Goal: Communication & Community: Answer question/provide support

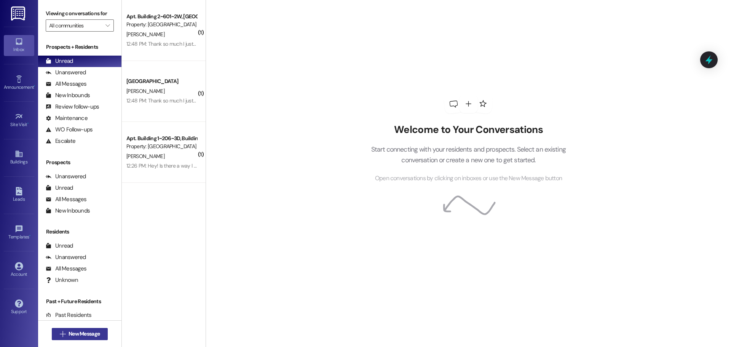
click at [75, 334] on span "New Message" at bounding box center [84, 334] width 31 height 8
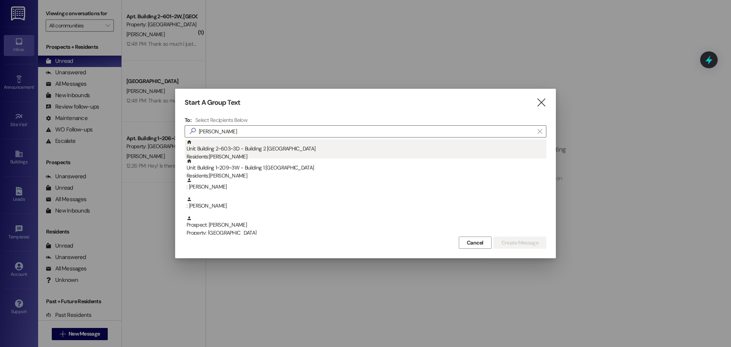
click at [221, 151] on div "Unit: Building 2~603~3D - Building 2 Colonial House Residents: [PERSON_NAME]" at bounding box center [367, 150] width 360 height 22
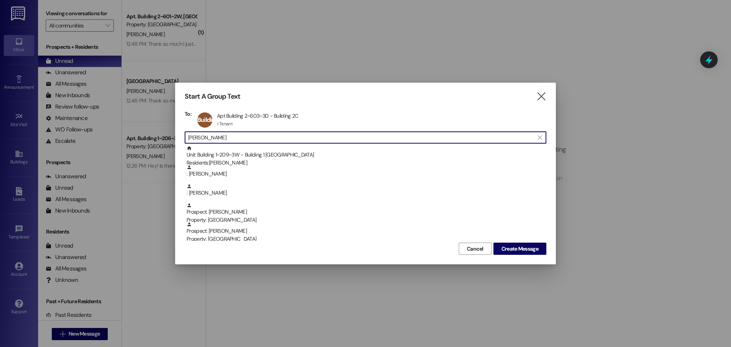
click at [215, 142] on input "[PERSON_NAME]" at bounding box center [361, 137] width 346 height 11
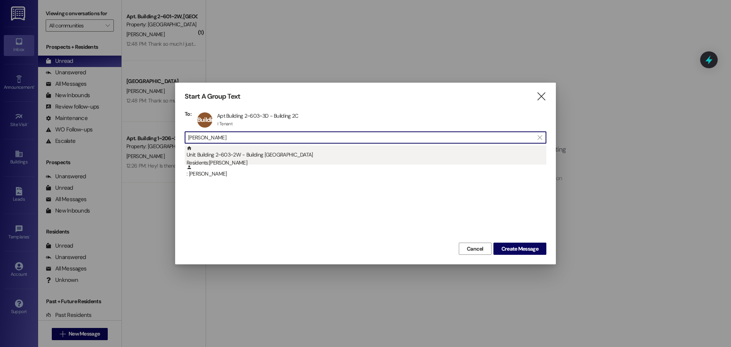
click at [220, 154] on div "Unit: Building 2~603~2W - Building 2 Colonial House Residents: [PERSON_NAME]" at bounding box center [367, 156] width 360 height 22
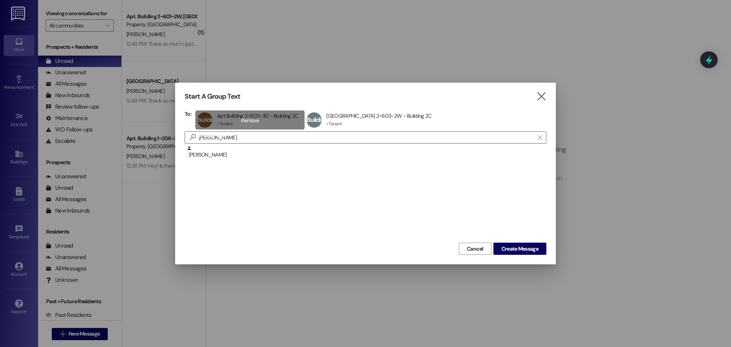
click at [224, 129] on div "Building 2~603~3D Apt Building 2~603~3D - Building [GEOGRAPHIC_DATA] 2~603~3D -…" at bounding box center [250, 119] width 110 height 19
click at [264, 122] on div "Building 2~603~[GEOGRAPHIC_DATA] 2~603~2W - Building [GEOGRAPHIC_DATA] 2~603~2W…" at bounding box center [261, 119] width 133 height 19
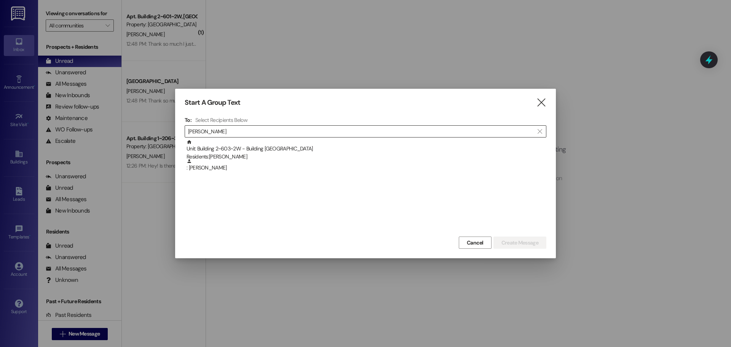
click at [243, 133] on input "[PERSON_NAME]" at bounding box center [361, 131] width 346 height 11
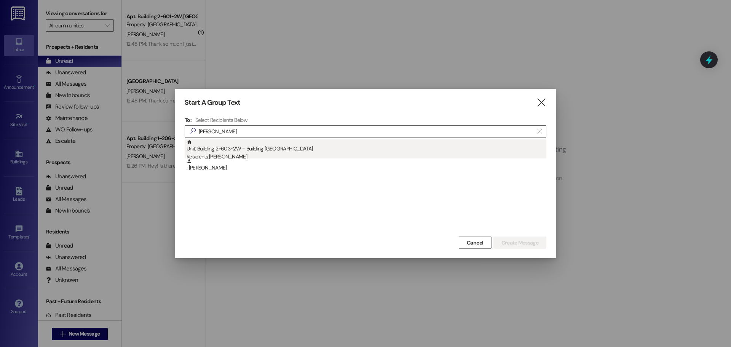
click at [237, 151] on div "Unit: Building 2~603~2W - Building 2 Colonial House Residents: [PERSON_NAME]" at bounding box center [367, 150] width 360 height 22
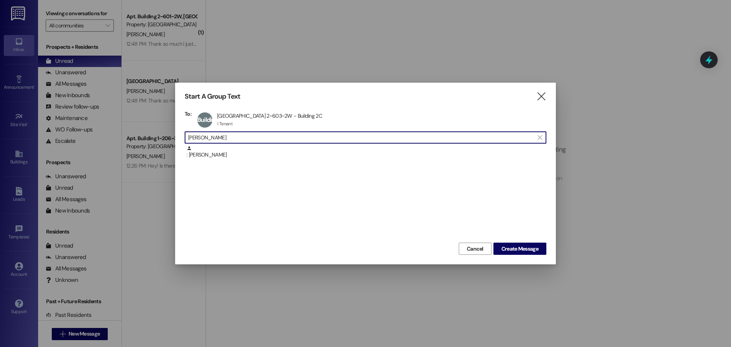
click at [241, 136] on input "[PERSON_NAME]" at bounding box center [361, 137] width 346 height 11
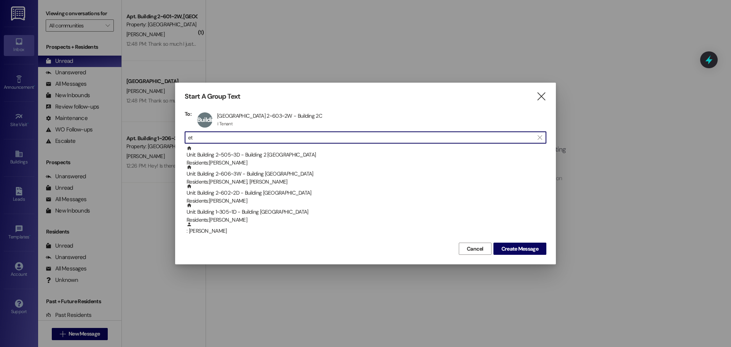
type input "e"
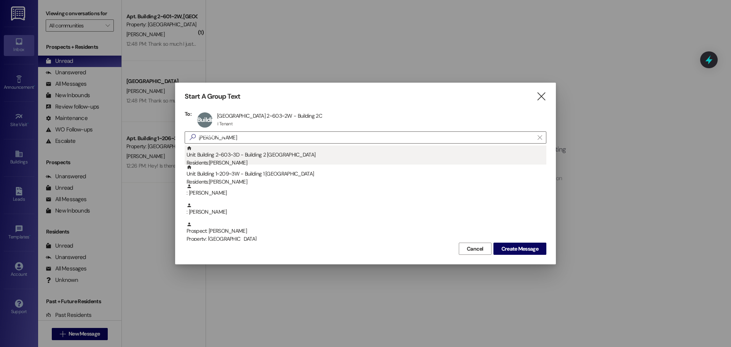
click at [235, 153] on div "Unit: Building 2~603~3D - Building 2 Colonial House Residents: [PERSON_NAME]" at bounding box center [367, 156] width 360 height 22
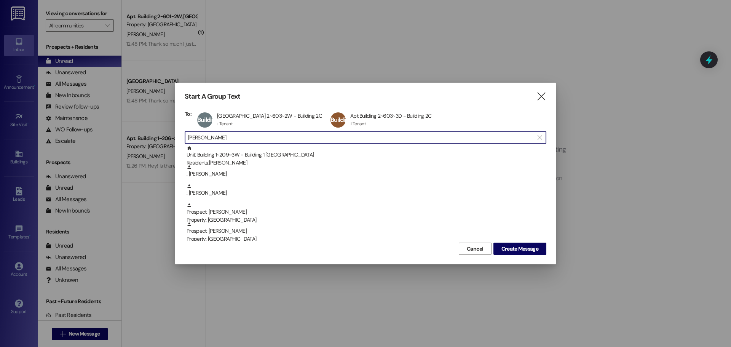
click at [249, 136] on input "[PERSON_NAME]" at bounding box center [361, 137] width 346 height 11
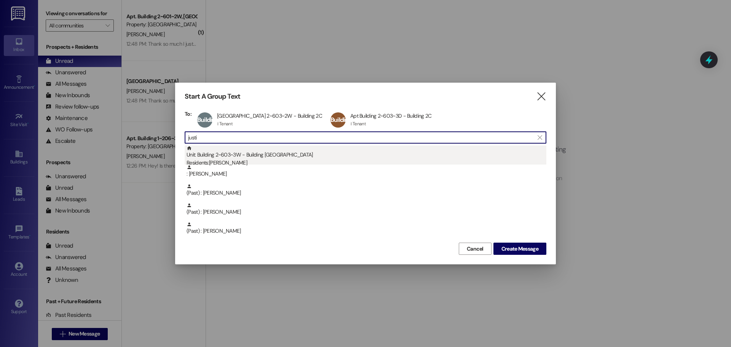
type input "justi"
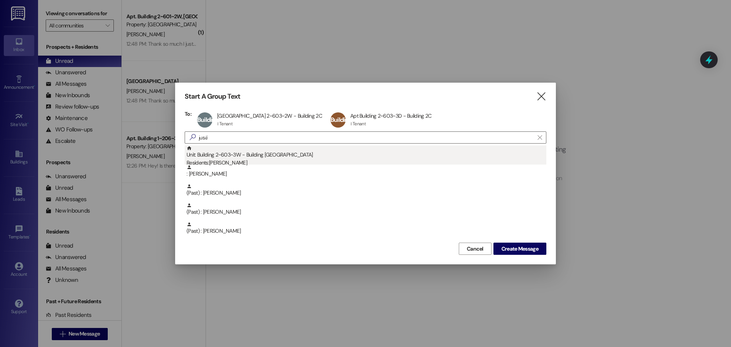
click at [239, 148] on div "Unit: Building 2~603~3W - Building 2 Colonial House Residents: [PERSON_NAME]" at bounding box center [367, 156] width 360 height 22
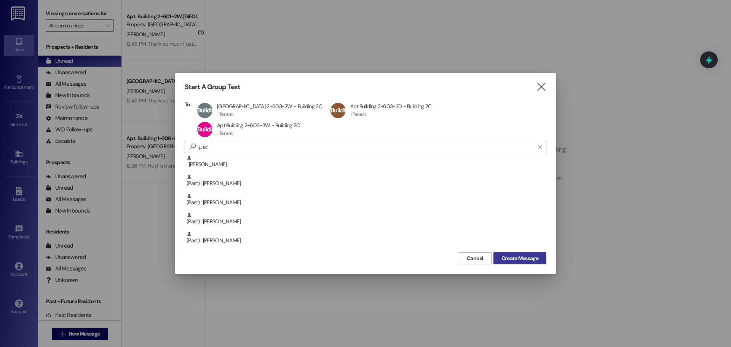
click at [524, 254] on span "Create Message" at bounding box center [520, 258] width 37 height 8
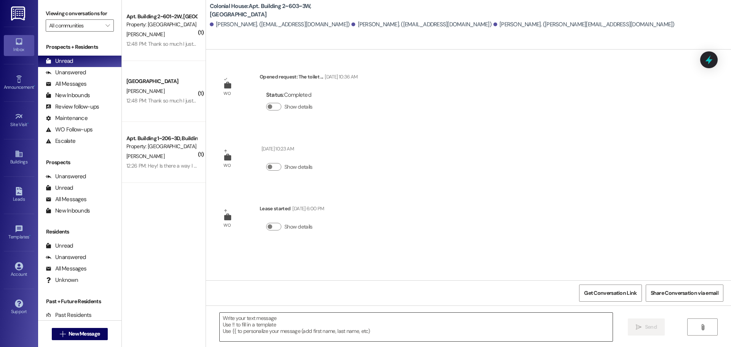
click at [287, 325] on textarea at bounding box center [416, 327] width 393 height 29
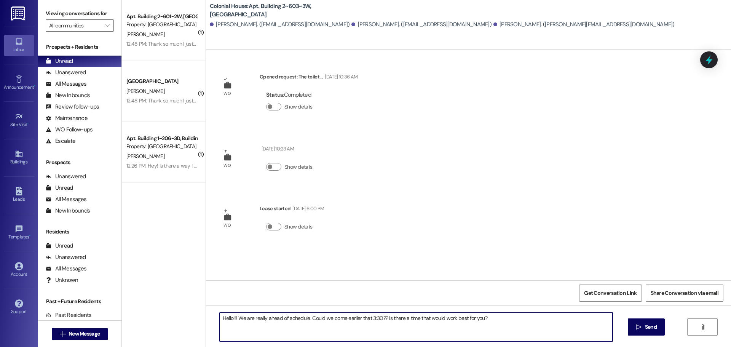
type textarea "Hello!!! We are really ahead of schedule. Could we come earlier that 3:30?? Is …"
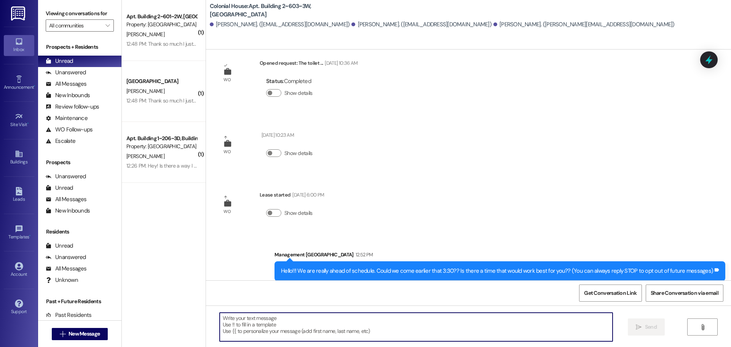
scroll to position [21, 0]
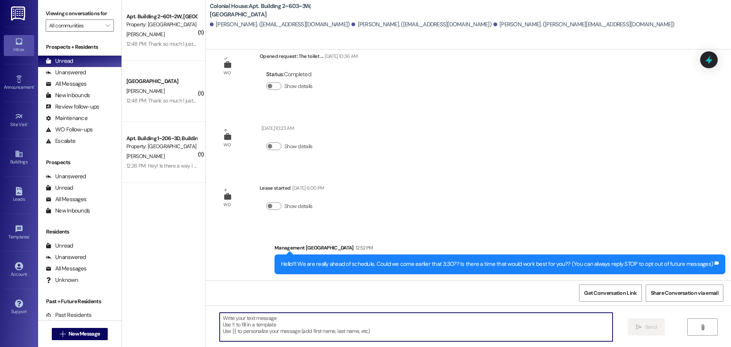
click at [341, 264] on div "Hello!!! We are really ahead of schedule. Could we come earlier that 3:30?? Is …" at bounding box center [497, 264] width 432 height 8
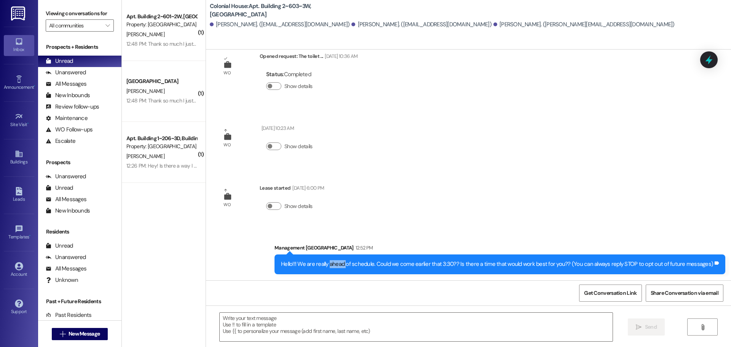
click at [341, 264] on div "Hello!!! We are really ahead of schedule. Could we come earlier that 3:30?? Is …" at bounding box center [497, 264] width 432 height 8
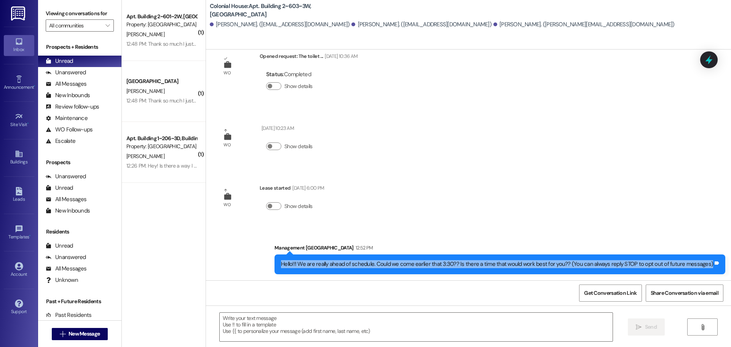
click at [341, 264] on div "Hello!!! We are really ahead of schedule. Could we come earlier that 3:30?? Is …" at bounding box center [497, 264] width 432 height 8
copy div "Hello!!! We are really ahead of schedule. Could we come earlier that 3:30?? Is …"
click at [94, 336] on span "New Message" at bounding box center [84, 334] width 31 height 8
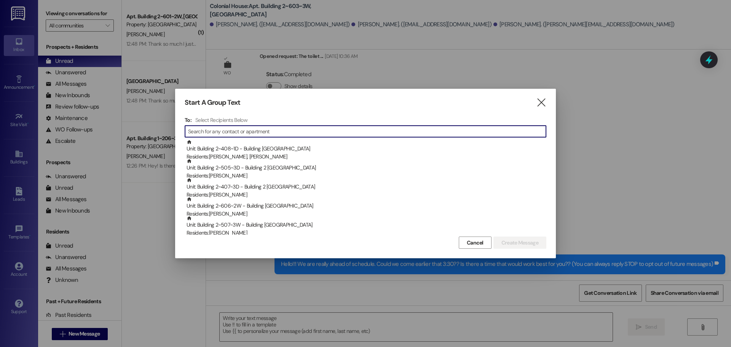
click at [243, 129] on input at bounding box center [367, 131] width 358 height 11
type input "j"
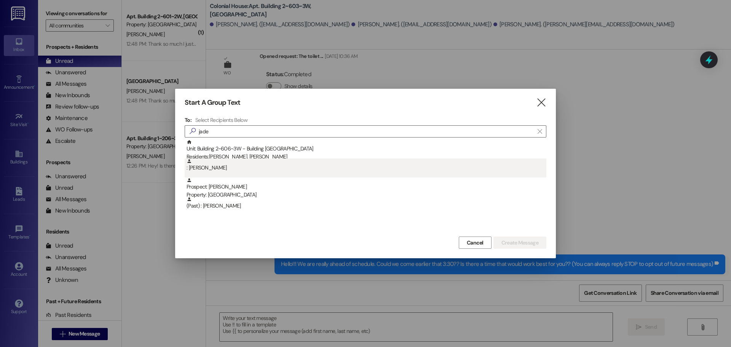
click at [240, 167] on div ": [PERSON_NAME]" at bounding box center [367, 164] width 360 height 13
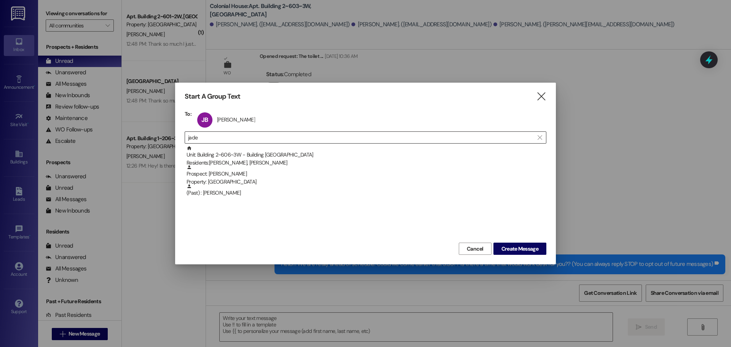
click at [247, 141] on input "jade" at bounding box center [361, 137] width 346 height 11
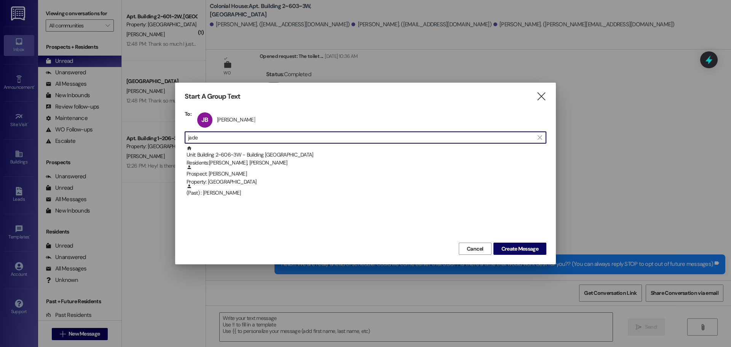
click at [247, 141] on input "jade" at bounding box center [361, 137] width 346 height 11
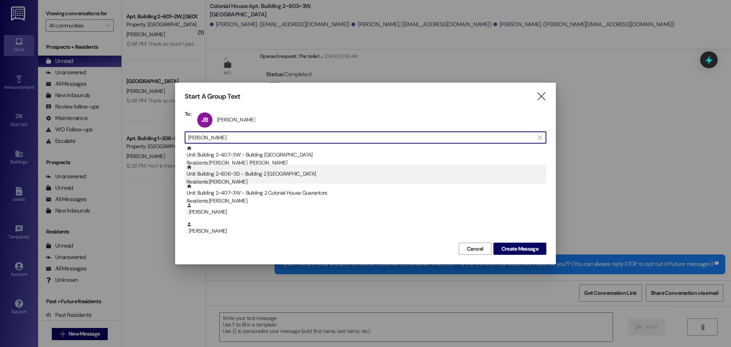
click at [226, 180] on div "Residents: [PERSON_NAME]" at bounding box center [367, 182] width 360 height 8
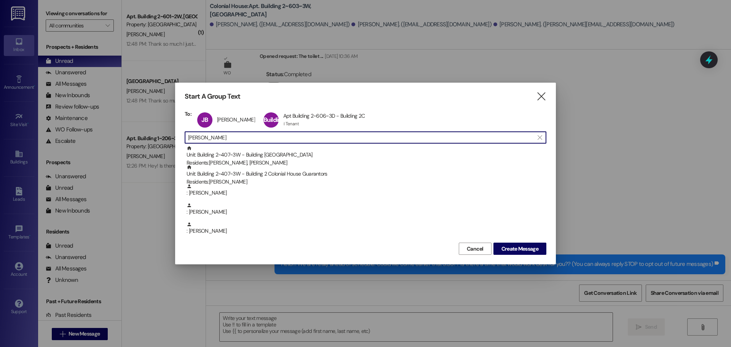
click at [231, 136] on input "[PERSON_NAME]" at bounding box center [361, 137] width 346 height 11
type input "m"
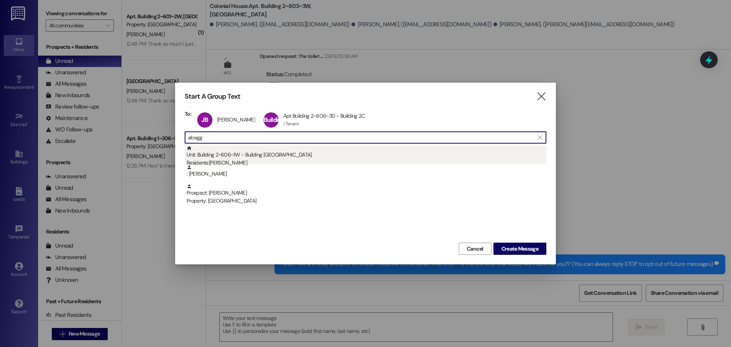
type input "abegg"
click at [253, 154] on div "Unit: Building 2~606~1W - Building 2 Colonial House Residents: [PERSON_NAME]" at bounding box center [367, 156] width 360 height 22
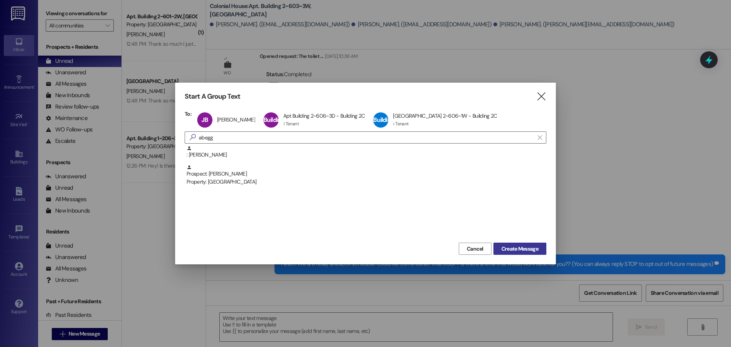
click at [528, 246] on span "Create Message" at bounding box center [520, 249] width 37 height 8
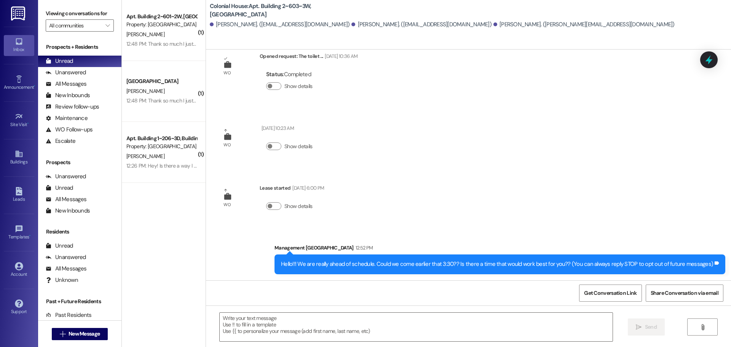
scroll to position [0, 0]
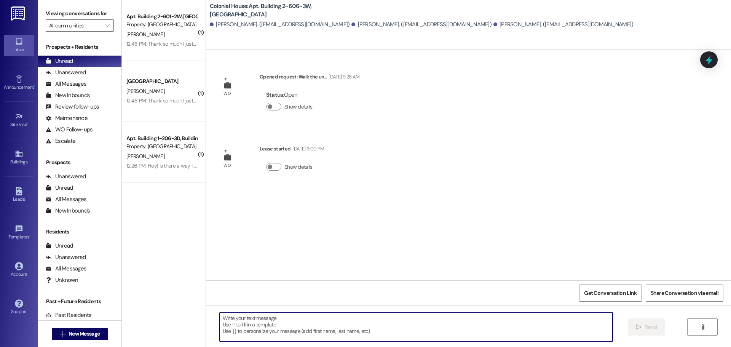
click at [288, 323] on textarea at bounding box center [416, 327] width 393 height 29
paste textarea "Hello!!! We are really ahead of schedule. Could we come earlier that 3:30?? Is …"
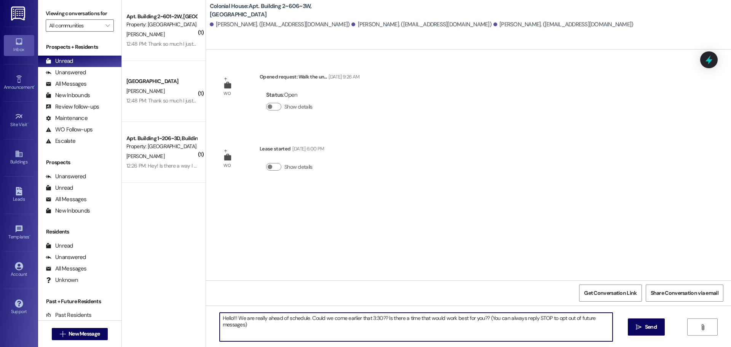
drag, startPoint x: 488, startPoint y: 328, endPoint x: 478, endPoint y: 320, distance: 12.7
click at [483, 316] on textarea "Hello!!! We are really ahead of schedule. Could we come earlier that 3:30?? Is …" at bounding box center [416, 327] width 393 height 29
drag, startPoint x: 375, startPoint y: 316, endPoint x: 364, endPoint y: 317, distance: 11.5
click at [364, 317] on textarea "Hello!!! We are really ahead of schedule. Could we come earlier that 3:30?? Is …" at bounding box center [416, 327] width 393 height 29
click at [366, 318] on textarea "Hello!!! We are really ahead of schedule. Could we come earlier that 4:15?? Is …" at bounding box center [416, 327] width 393 height 29
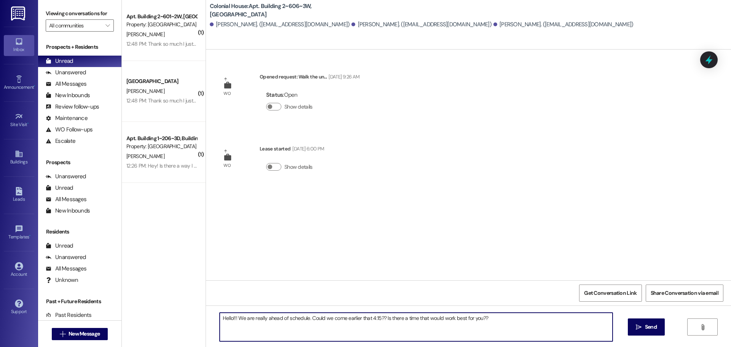
click at [369, 318] on textarea "Hello!!! We are really ahead of schedule. Could we come earlier that 4:15?? Is …" at bounding box center [416, 327] width 393 height 29
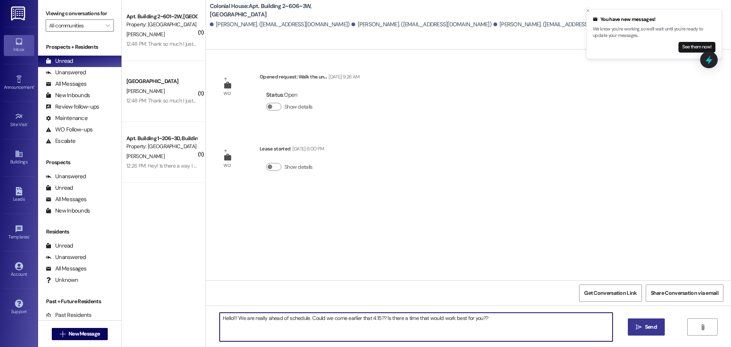
type textarea "Hello!!! We are really ahead of schedule. Could we come earlier that 4:15?? Is …"
click at [638, 327] on icon "" at bounding box center [639, 327] width 6 height 6
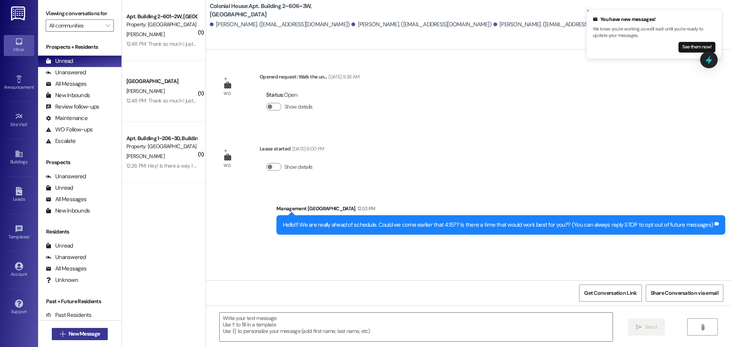
click at [85, 335] on span "New Message" at bounding box center [84, 334] width 31 height 8
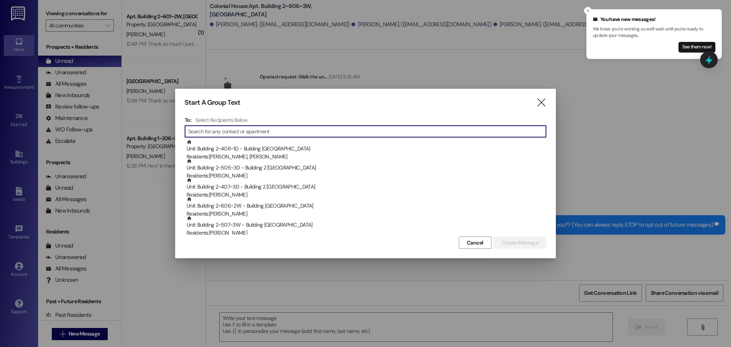
click at [275, 131] on input at bounding box center [367, 131] width 358 height 11
click at [275, 132] on input at bounding box center [367, 131] width 358 height 11
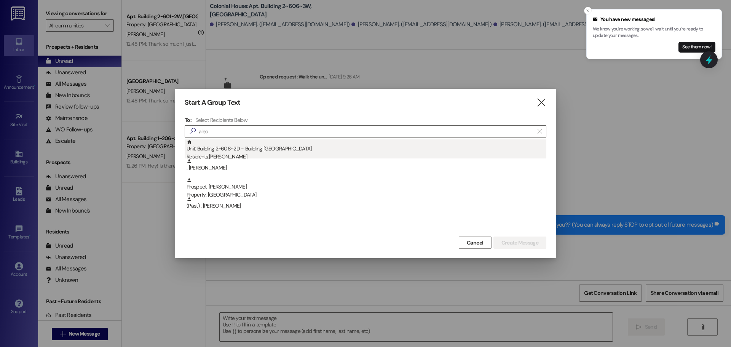
click at [253, 146] on div "Unit: Building 2~608~2D - Building 2 Colonial House Residents: [PERSON_NAME]" at bounding box center [367, 150] width 360 height 22
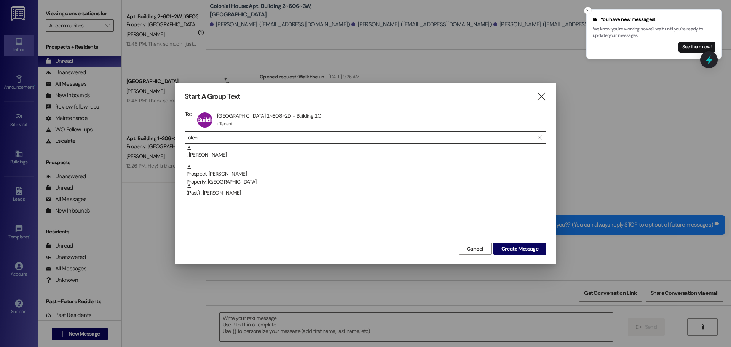
click at [254, 135] on input "alec" at bounding box center [361, 137] width 346 height 11
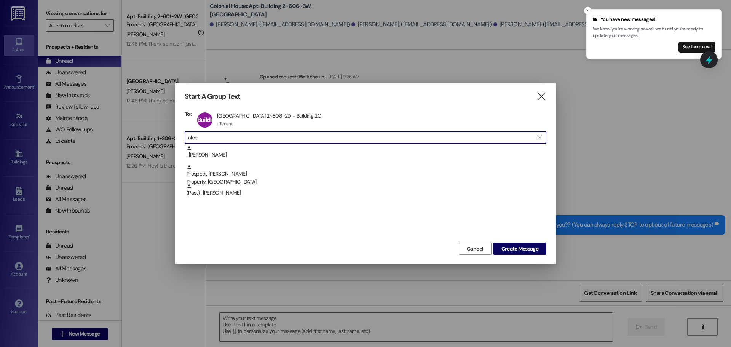
click at [254, 135] on input "alec" at bounding box center [361, 137] width 346 height 11
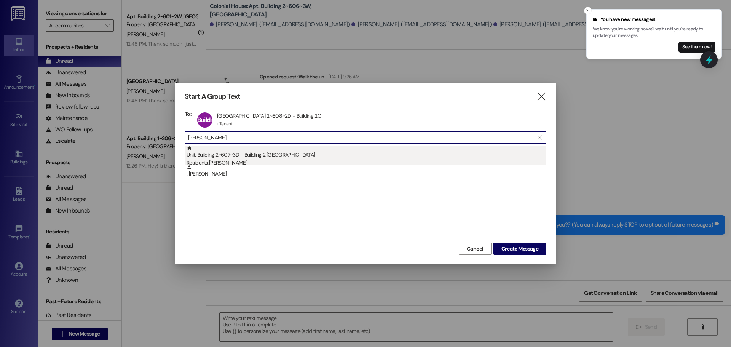
click at [265, 160] on div "Residents: [PERSON_NAME]" at bounding box center [367, 163] width 360 height 8
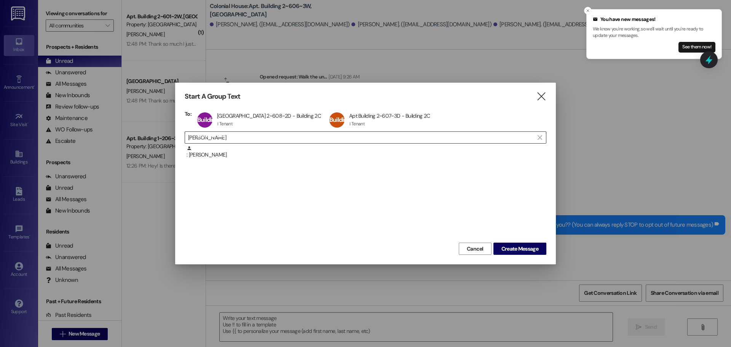
click at [385, 138] on input "[PERSON_NAME]" at bounding box center [361, 137] width 346 height 11
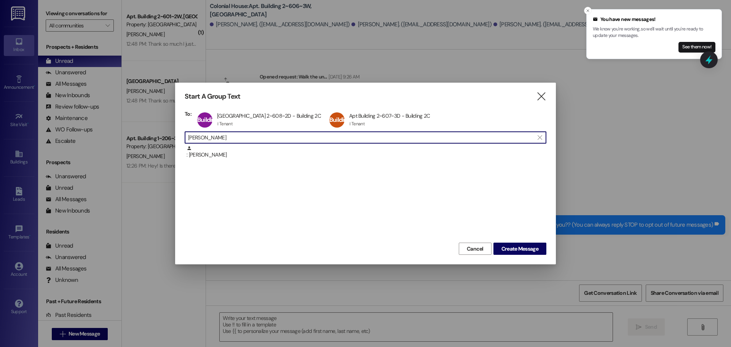
click at [385, 138] on input "[PERSON_NAME]" at bounding box center [361, 137] width 346 height 11
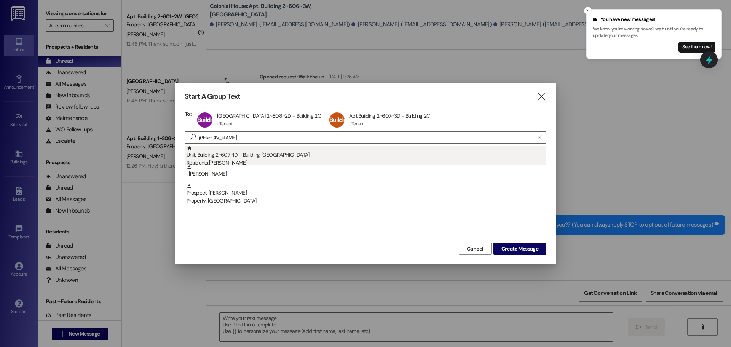
click at [354, 150] on div "Unit: Building 2~607~1D - Building 2 Colonial House Residents: [PERSON_NAME]" at bounding box center [367, 156] width 360 height 22
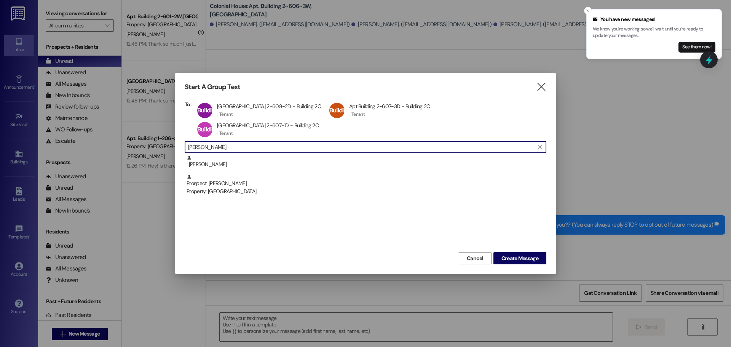
click at [304, 142] on input "[PERSON_NAME]" at bounding box center [361, 147] width 346 height 11
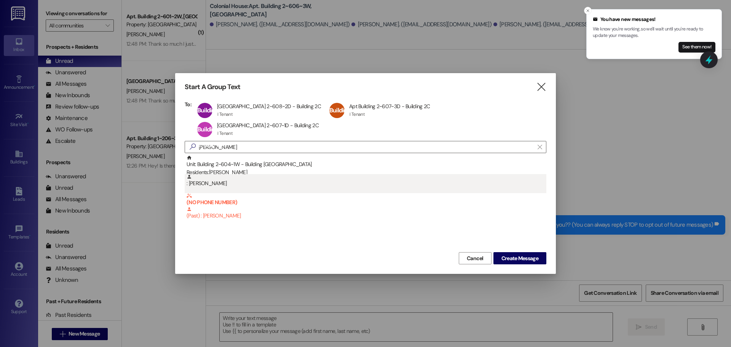
click at [280, 174] on div ": [PERSON_NAME]" at bounding box center [367, 180] width 360 height 13
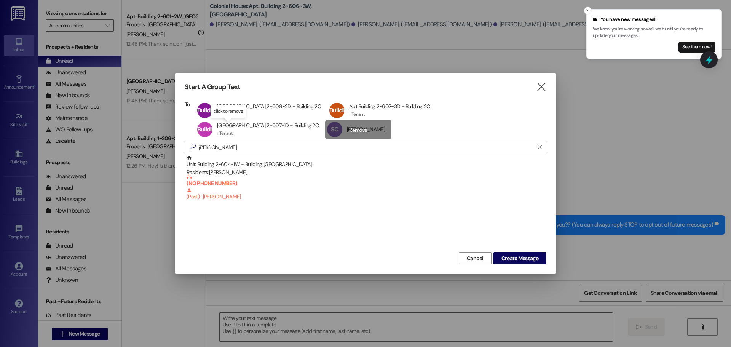
click at [325, 133] on div "SC [PERSON_NAME] [PERSON_NAME] click to remove" at bounding box center [358, 129] width 66 height 19
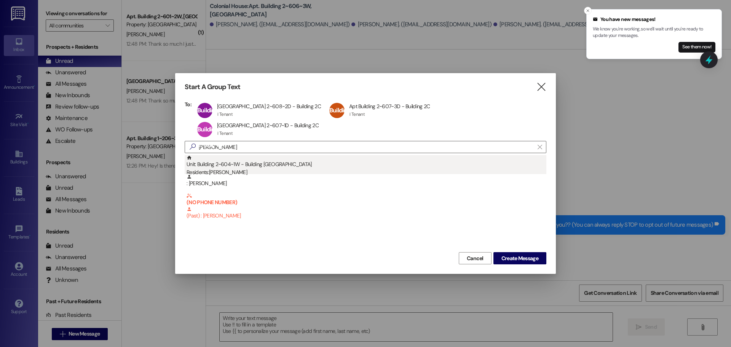
click at [246, 157] on div "Unit: Building 2~604~1W - Building 2 Colonial House Residents: [PERSON_NAME]" at bounding box center [367, 166] width 360 height 22
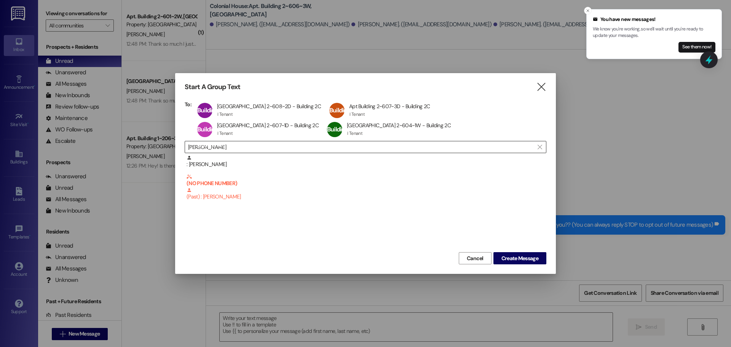
click at [245, 144] on input "[PERSON_NAME]" at bounding box center [361, 147] width 346 height 11
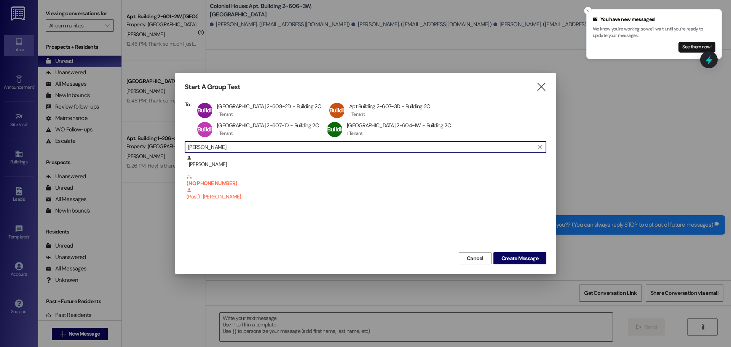
click at [245, 144] on input "[PERSON_NAME]" at bounding box center [361, 147] width 346 height 11
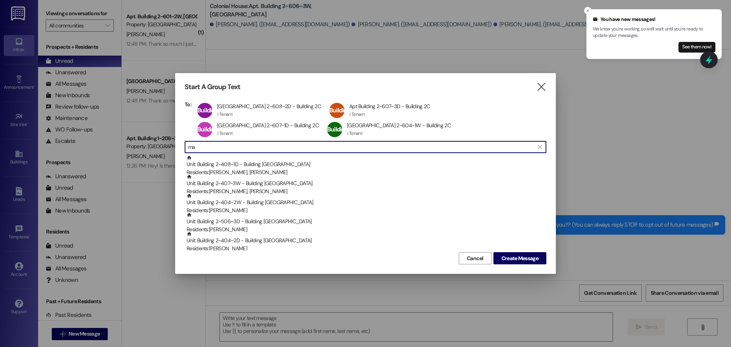
type input "m"
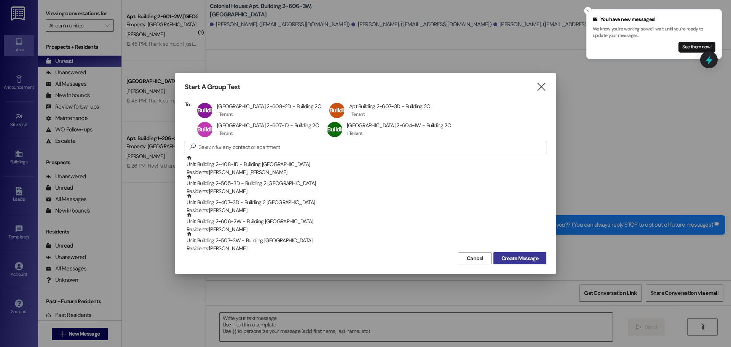
click at [513, 258] on span "Create Message" at bounding box center [520, 258] width 37 height 8
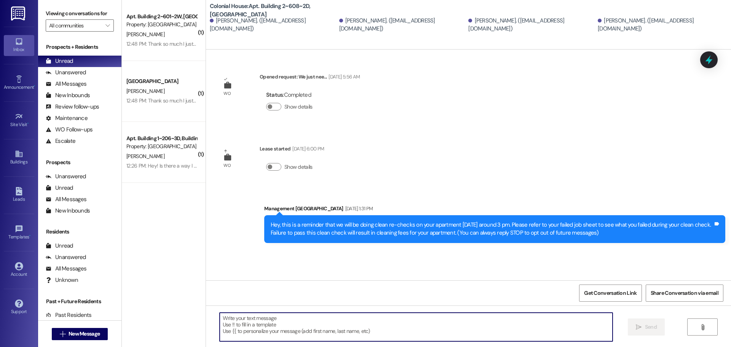
click at [247, 338] on textarea at bounding box center [416, 327] width 393 height 29
click at [306, 337] on textarea at bounding box center [416, 327] width 393 height 29
paste textarea "Hello!!! We are really ahead of schedule. Could we come earlier that 4:15?? Is …"
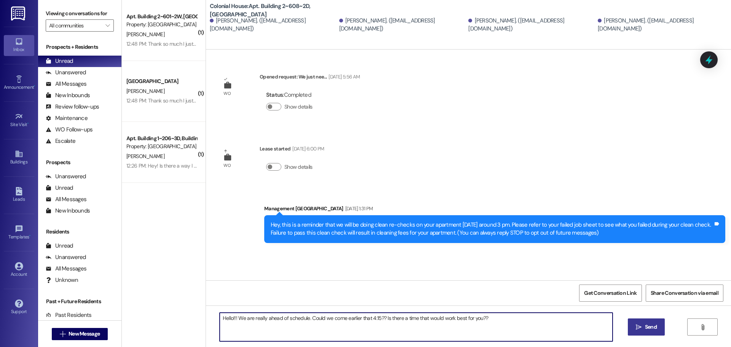
type textarea "Hello!!! We are really ahead of schedule. Could we come earlier that 4:15?? Is …"
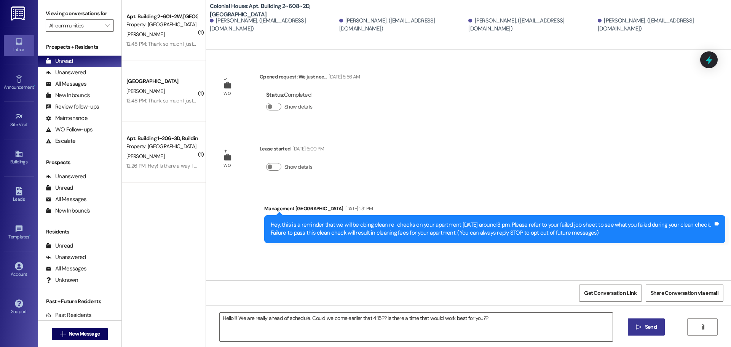
click at [641, 328] on span " Send" at bounding box center [647, 327] width 24 height 8
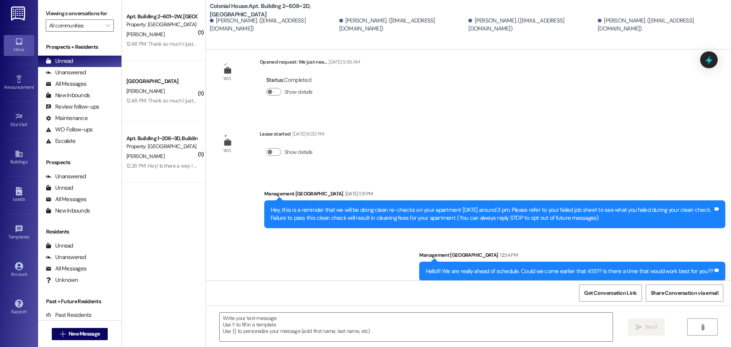
scroll to position [22, 0]
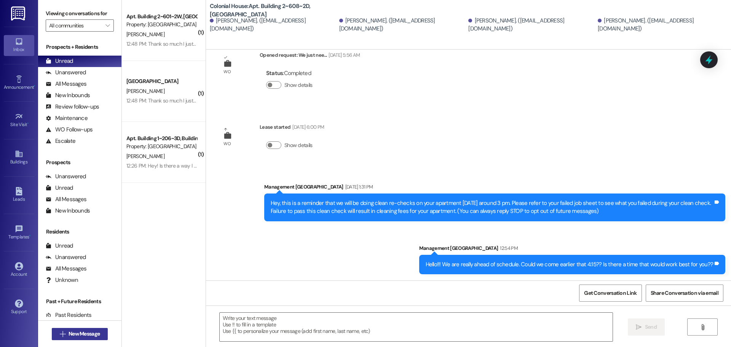
click at [99, 333] on button " New Message" at bounding box center [80, 334] width 56 height 12
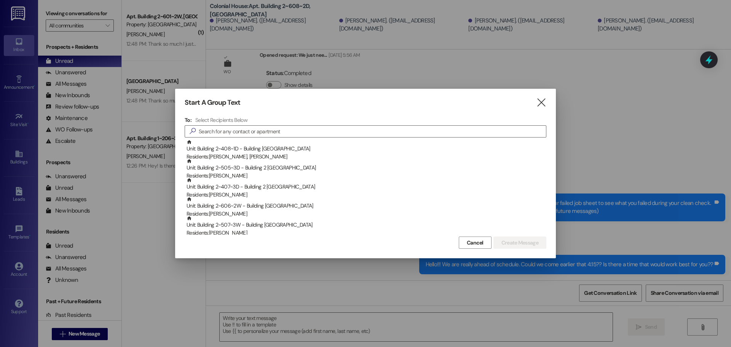
click at [548, 103] on div "Start A Group Text  To: Select Recipients Below  Unit: Building 2~408~1D - Bu…" at bounding box center [365, 173] width 381 height 169
click at [542, 103] on icon "" at bounding box center [541, 103] width 10 height 8
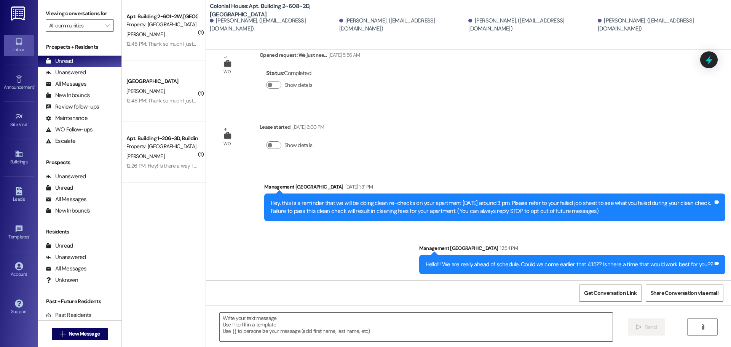
click at [329, 343] on div " Send " at bounding box center [468, 333] width 525 height 57
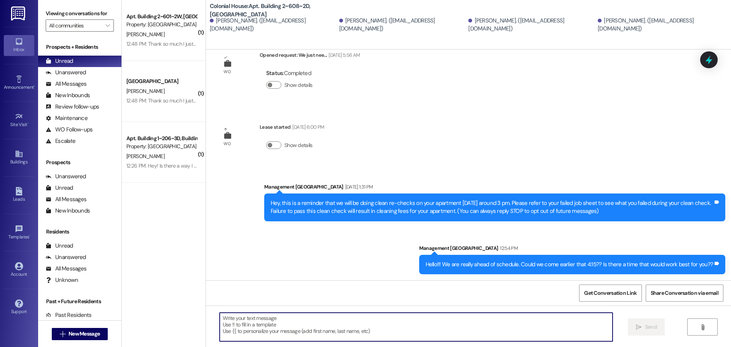
click at [320, 337] on textarea at bounding box center [416, 327] width 393 height 29
type textarea "Sorry, before 5 PM??"
click at [70, 330] on span "New Message" at bounding box center [84, 334] width 31 height 8
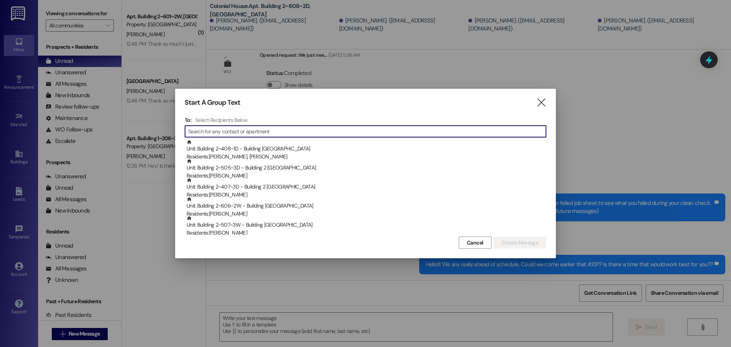
click at [281, 130] on input at bounding box center [367, 131] width 358 height 11
click at [277, 128] on input at bounding box center [367, 131] width 358 height 11
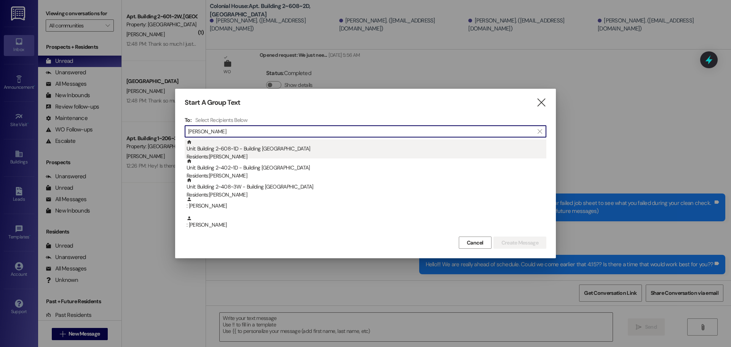
type input "[PERSON_NAME]"
click at [447, 150] on div "Unit: Building 2~608~1D - Building 2 Colonial House Residents: [PERSON_NAME]" at bounding box center [367, 150] width 360 height 22
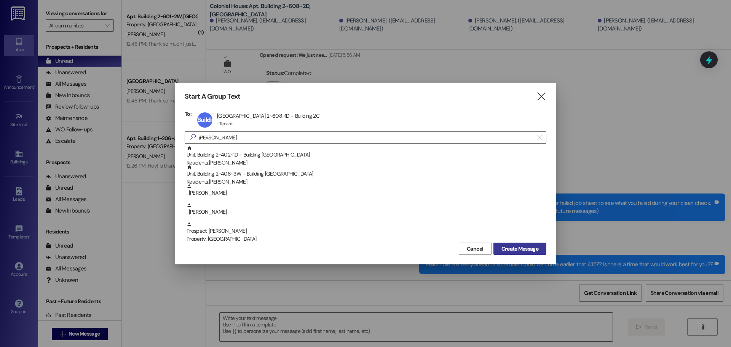
click at [540, 250] on button "Create Message" at bounding box center [520, 249] width 53 height 12
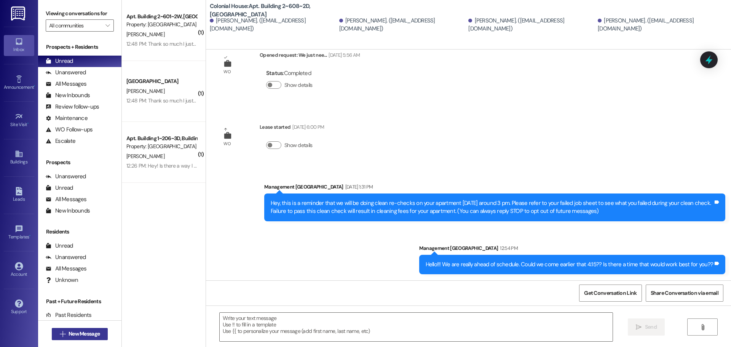
click at [91, 335] on span "New Message" at bounding box center [84, 334] width 31 height 8
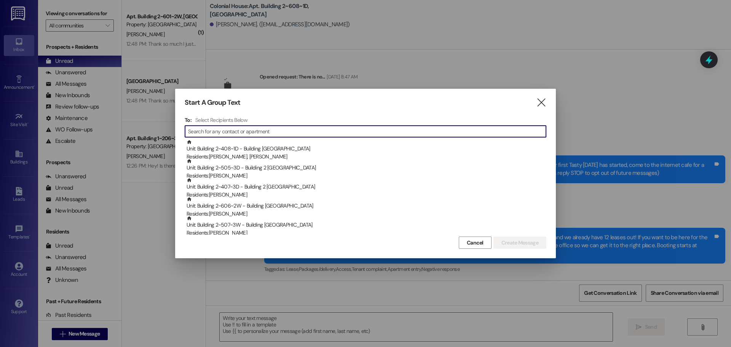
scroll to position [20953, 0]
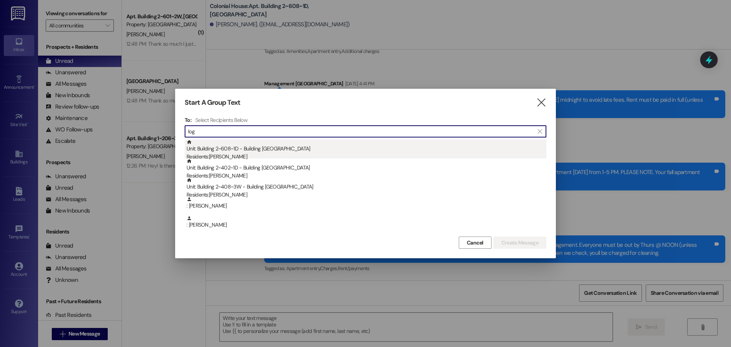
click at [243, 152] on div "Unit: Building 2~608~1D - Building 2 Colonial House Residents: [PERSON_NAME]" at bounding box center [367, 150] width 360 height 22
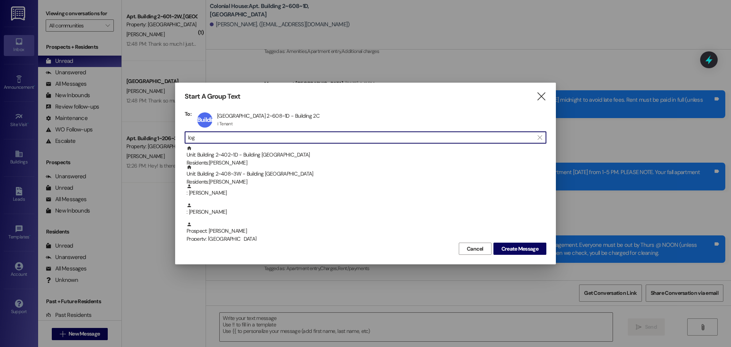
click at [245, 140] on input "log" at bounding box center [361, 137] width 346 height 11
click at [244, 140] on input "log" at bounding box center [361, 137] width 346 height 11
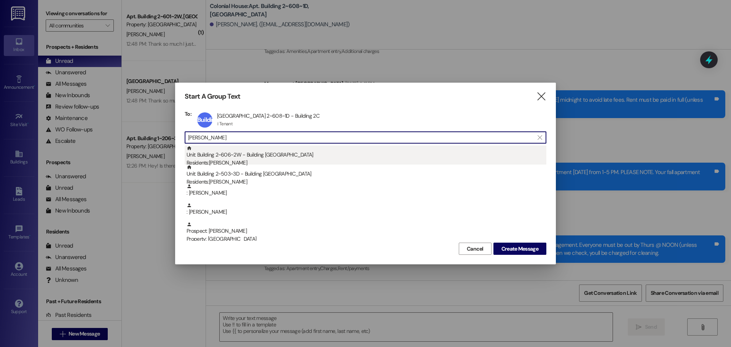
click at [243, 153] on div "Unit: Building 2~606~2W - Building 2 Colonial House Residents: [PERSON_NAME]" at bounding box center [367, 156] width 360 height 22
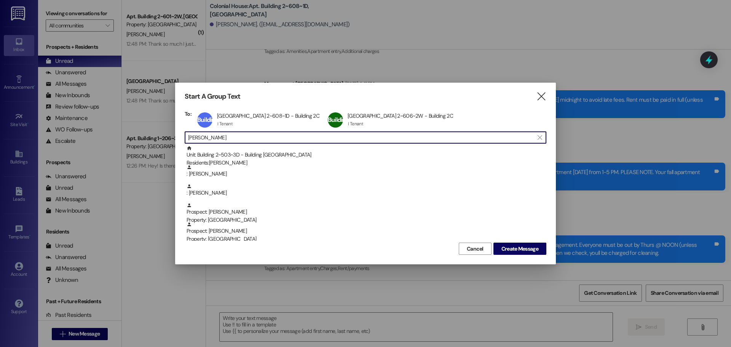
click at [245, 139] on input "[PERSON_NAME]" at bounding box center [361, 137] width 346 height 11
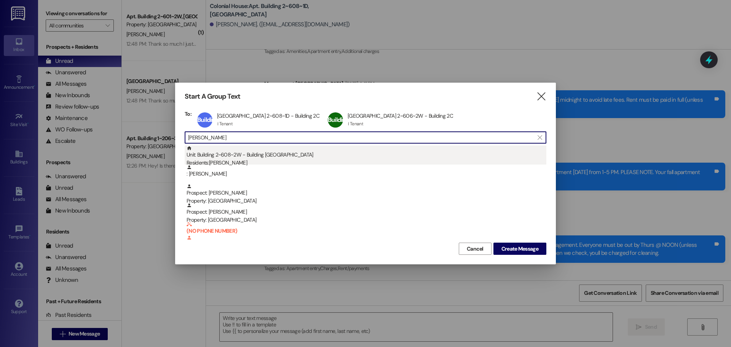
click at [243, 154] on div "Unit: Building 2~608~2W - Building 2 Colonial House Residents: [PERSON_NAME]" at bounding box center [367, 156] width 360 height 22
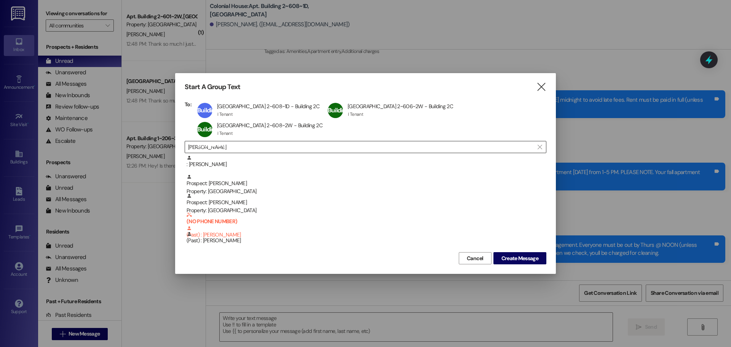
click at [242, 142] on input "[PERSON_NAME]" at bounding box center [361, 147] width 346 height 11
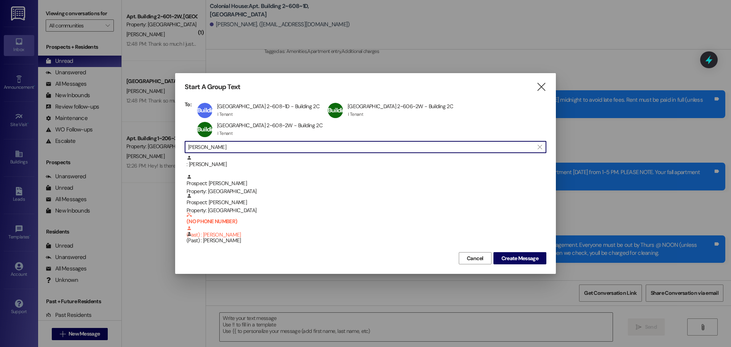
click at [242, 142] on input "[PERSON_NAME]" at bounding box center [361, 147] width 346 height 11
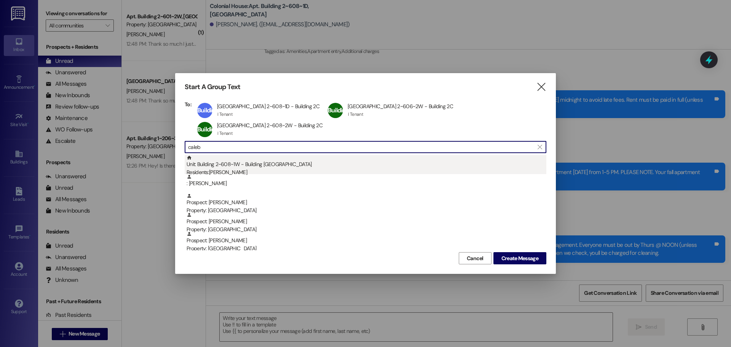
click at [244, 155] on div "Unit: Building 2~608~1W - Building 2 Colonial House Residents: [PERSON_NAME]" at bounding box center [367, 166] width 360 height 22
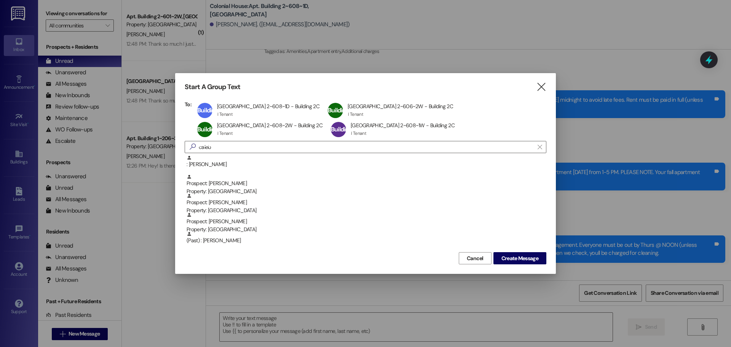
click at [237, 140] on div "To: Building 2~608~1D Apt Building 2~608~1D - Building [GEOGRAPHIC_DATA] 2~608~…" at bounding box center [366, 175] width 362 height 149
click at [234, 144] on input "caleb" at bounding box center [361, 147] width 346 height 11
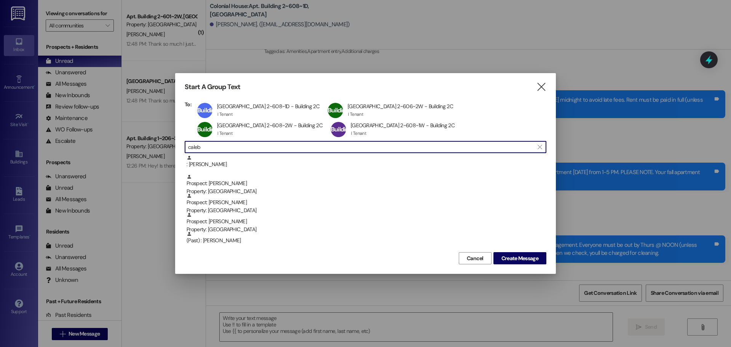
click at [234, 144] on input "caleb" at bounding box center [361, 147] width 346 height 11
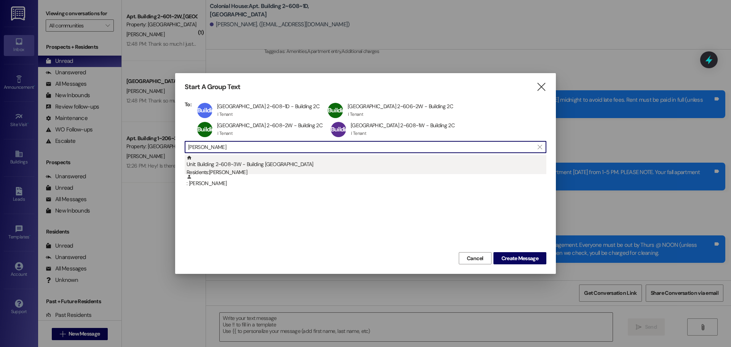
type input "[PERSON_NAME]"
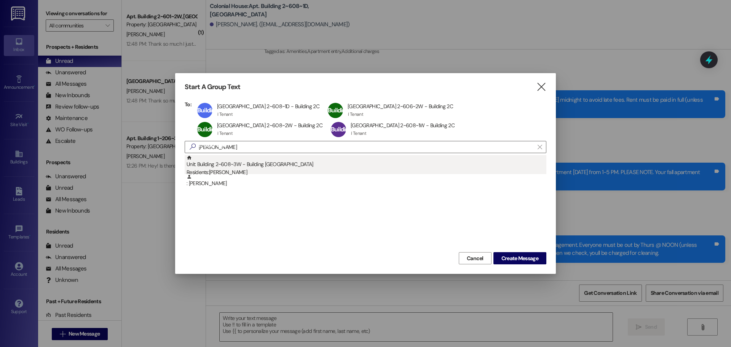
click at [239, 159] on div "Unit: Building 2~608~3W - Building 2 Colonial House Residents: [PERSON_NAME]" at bounding box center [367, 166] width 360 height 22
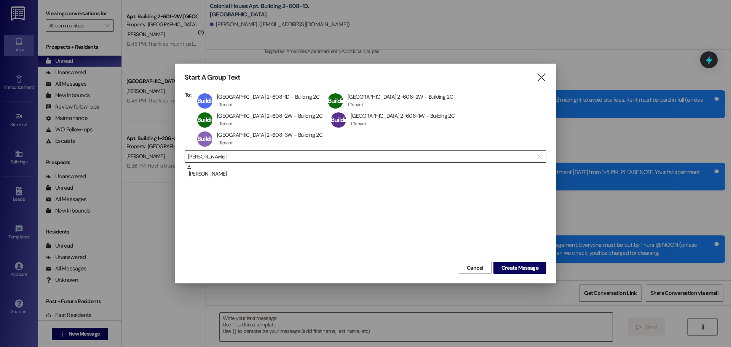
click at [252, 151] on input "[PERSON_NAME]" at bounding box center [361, 156] width 346 height 11
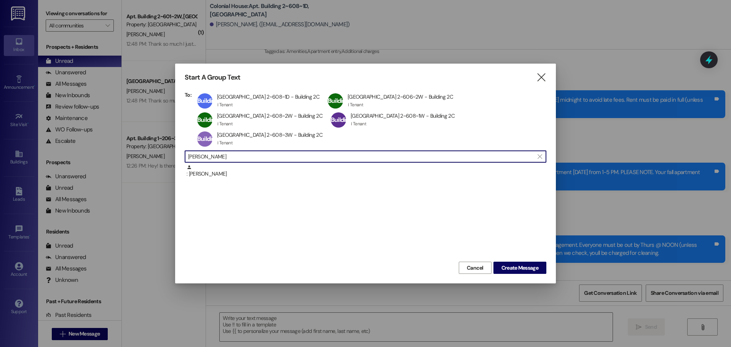
click at [252, 151] on input "[PERSON_NAME]" at bounding box center [361, 156] width 346 height 11
click at [510, 263] on button "Create Message" at bounding box center [520, 268] width 53 height 12
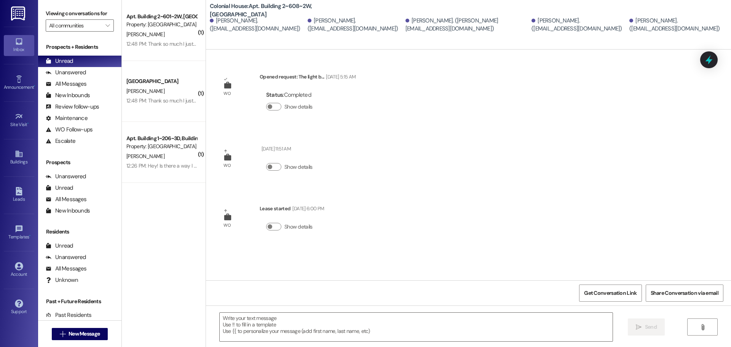
scroll to position [0, 0]
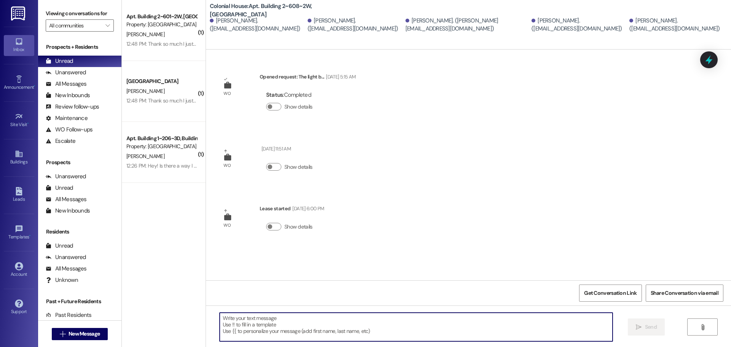
click at [289, 325] on textarea at bounding box center [416, 327] width 393 height 29
click at [336, 323] on textarea at bounding box center [416, 327] width 393 height 29
paste textarea "Hello!!! We are really ahead of schedule. Could we come earlier that 4:15?? Is …"
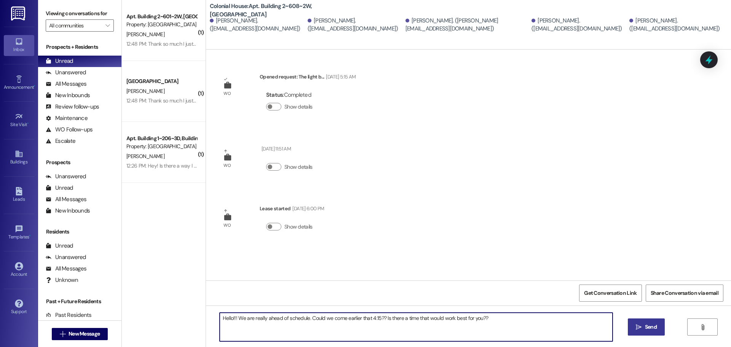
type textarea "Hello!!! We are really ahead of schedule. Could we come earlier that 4:15?? Is …"
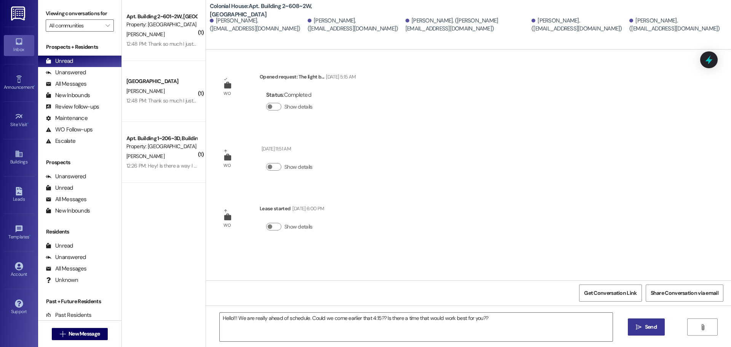
click at [654, 326] on span "Send" at bounding box center [651, 327] width 12 height 8
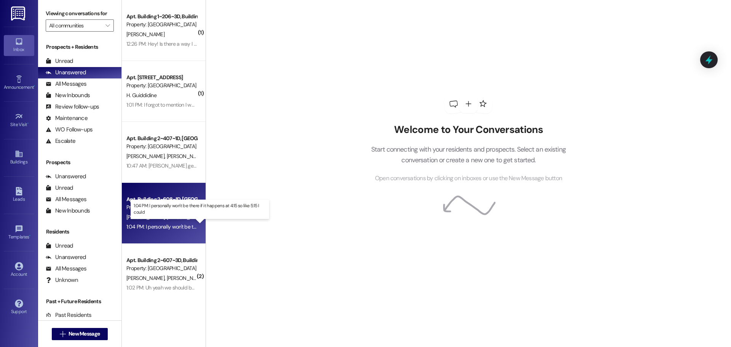
click at [180, 229] on div "1:04 PM: I personally won't be there if it happens at 4:15 so like 5:15 I could…" at bounding box center [206, 226] width 161 height 7
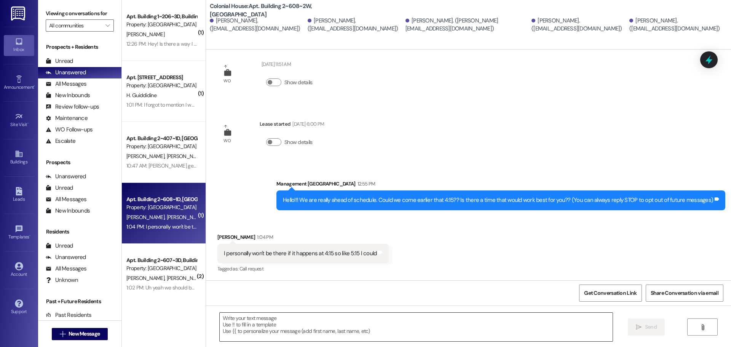
scroll to position [85, 0]
click at [255, 324] on textarea at bounding box center [416, 327] width 393 height 29
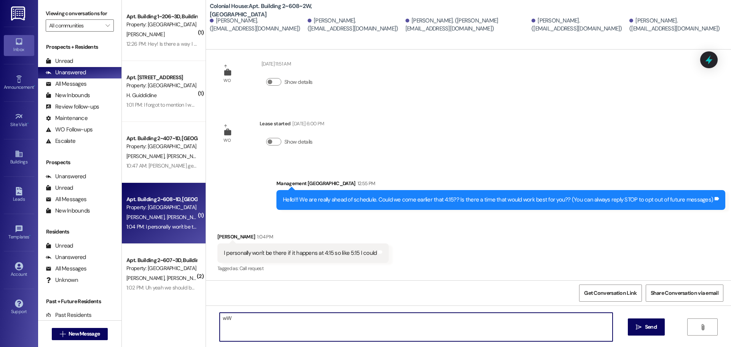
type textarea "w"
type textarea "4:15 is the time we signed you up for."
